Goal: Transaction & Acquisition: Obtain resource

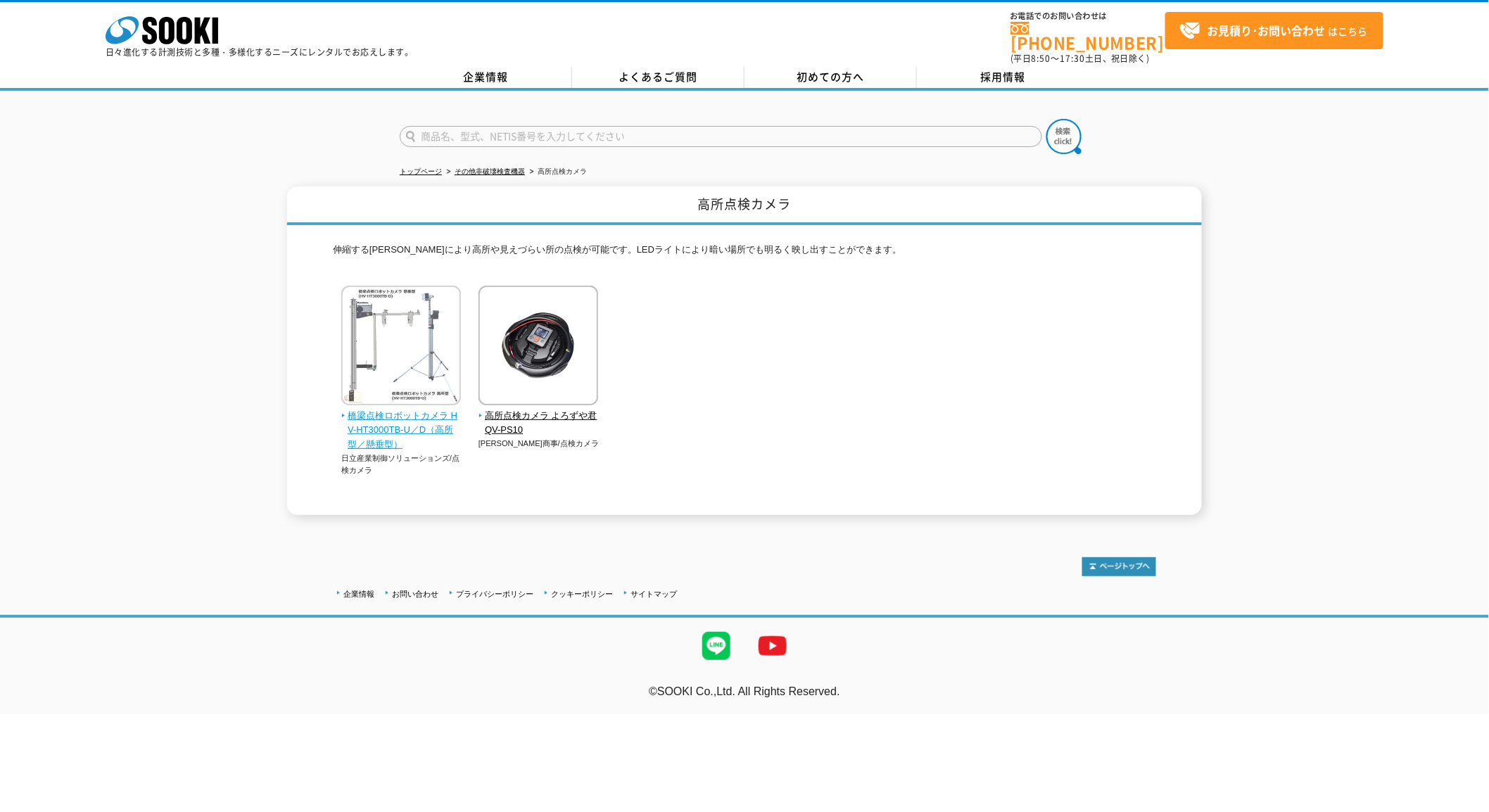
click at [399, 338] on img at bounding box center [401, 347] width 120 height 123
click at [565, 352] on img at bounding box center [538, 347] width 120 height 123
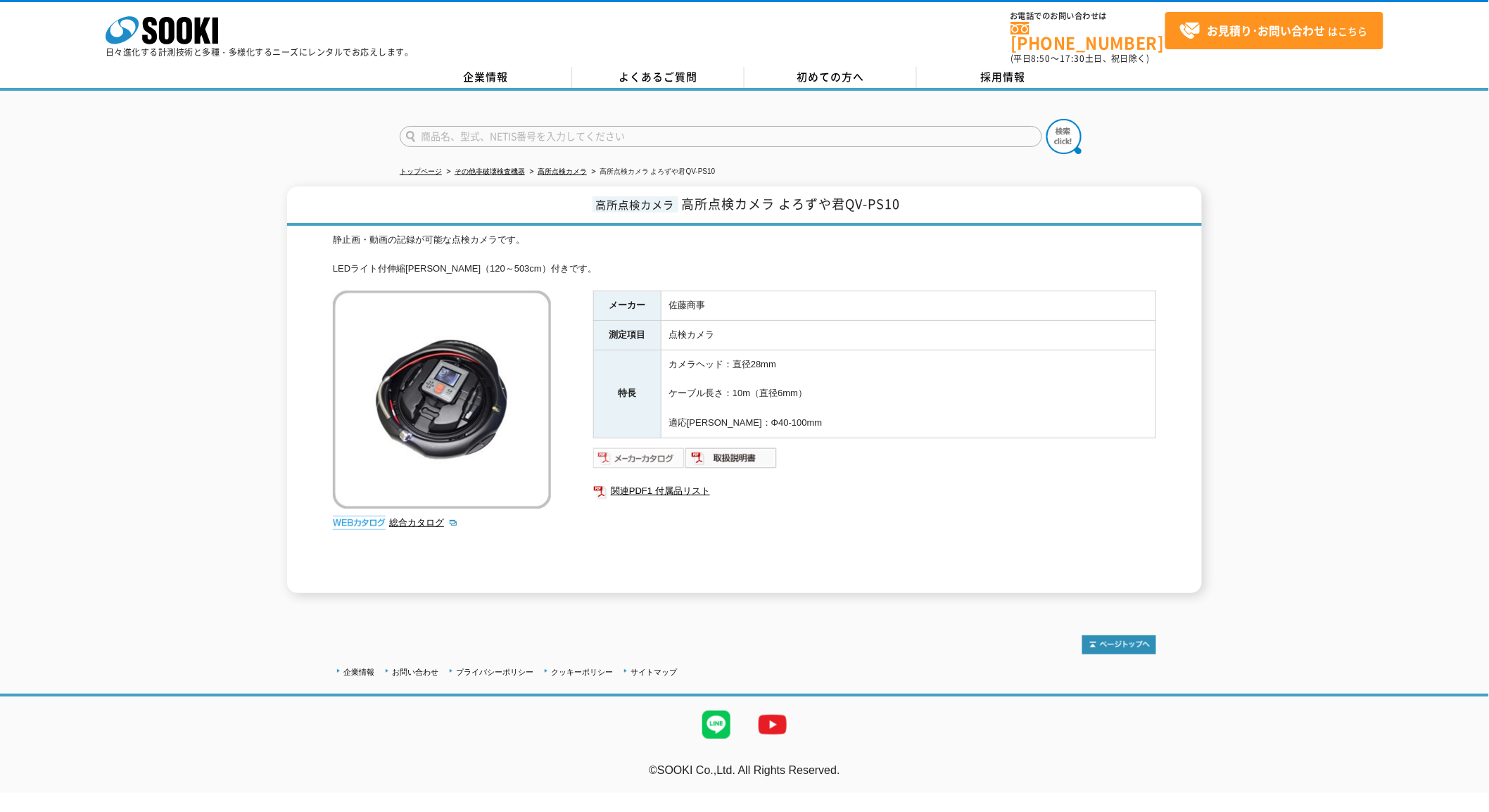
click at [667, 448] on img at bounding box center [640, 458] width 92 height 22
